Goal: Use online tool/utility

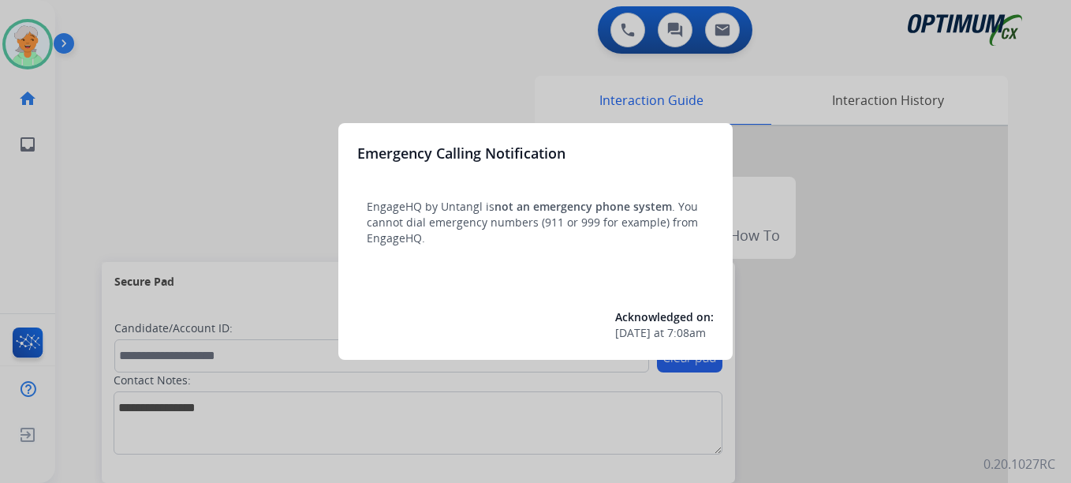
click at [33, 41] on div at bounding box center [535, 241] width 1071 height 483
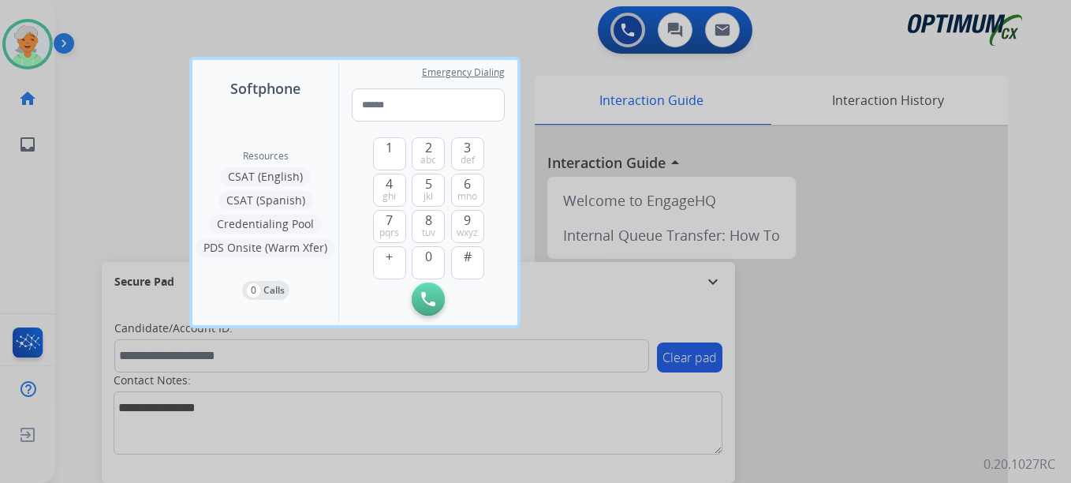
click at [33, 41] on div at bounding box center [535, 241] width 1071 height 483
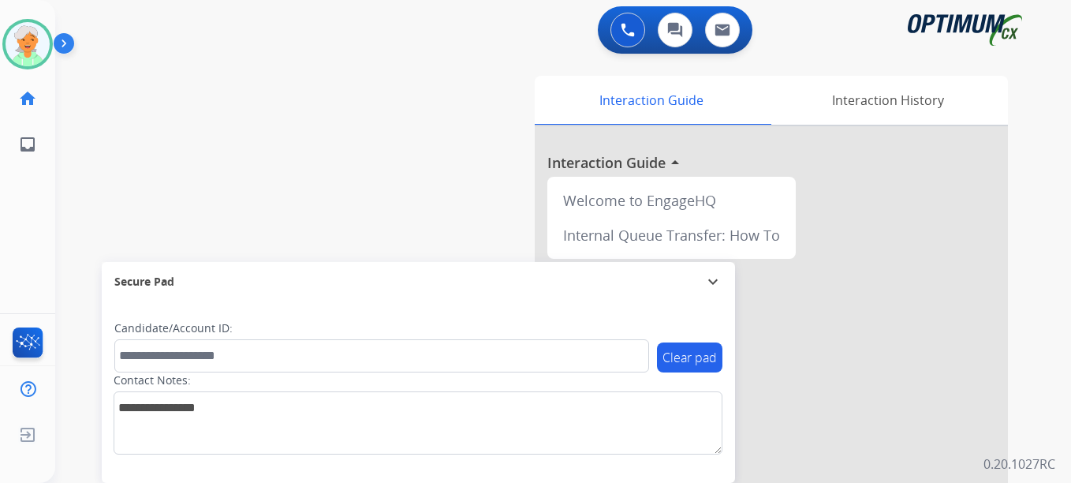
click at [33, 41] on img at bounding box center [28, 44] width 44 height 44
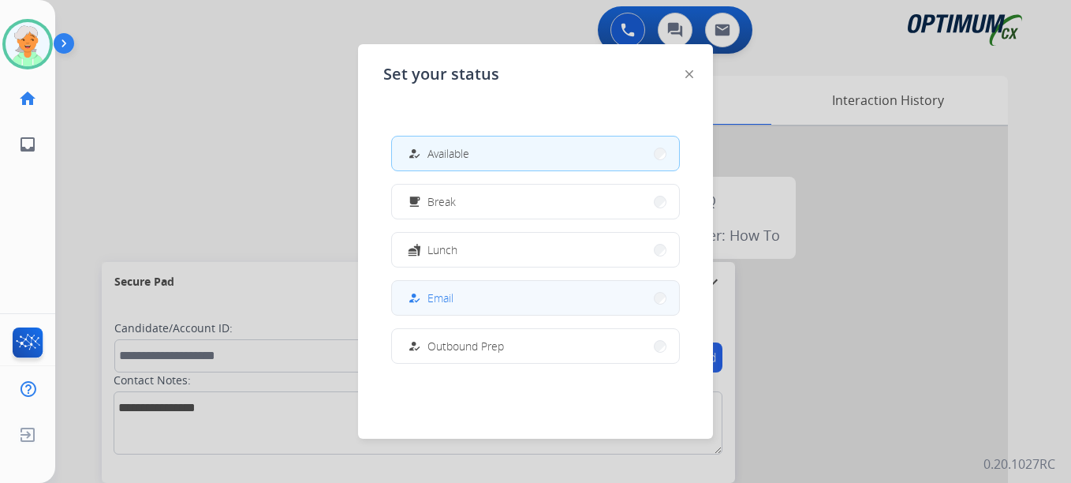
click at [428, 291] on div "how_to_reg Email" at bounding box center [429, 298] width 49 height 19
